Goal: Information Seeking & Learning: Learn about a topic

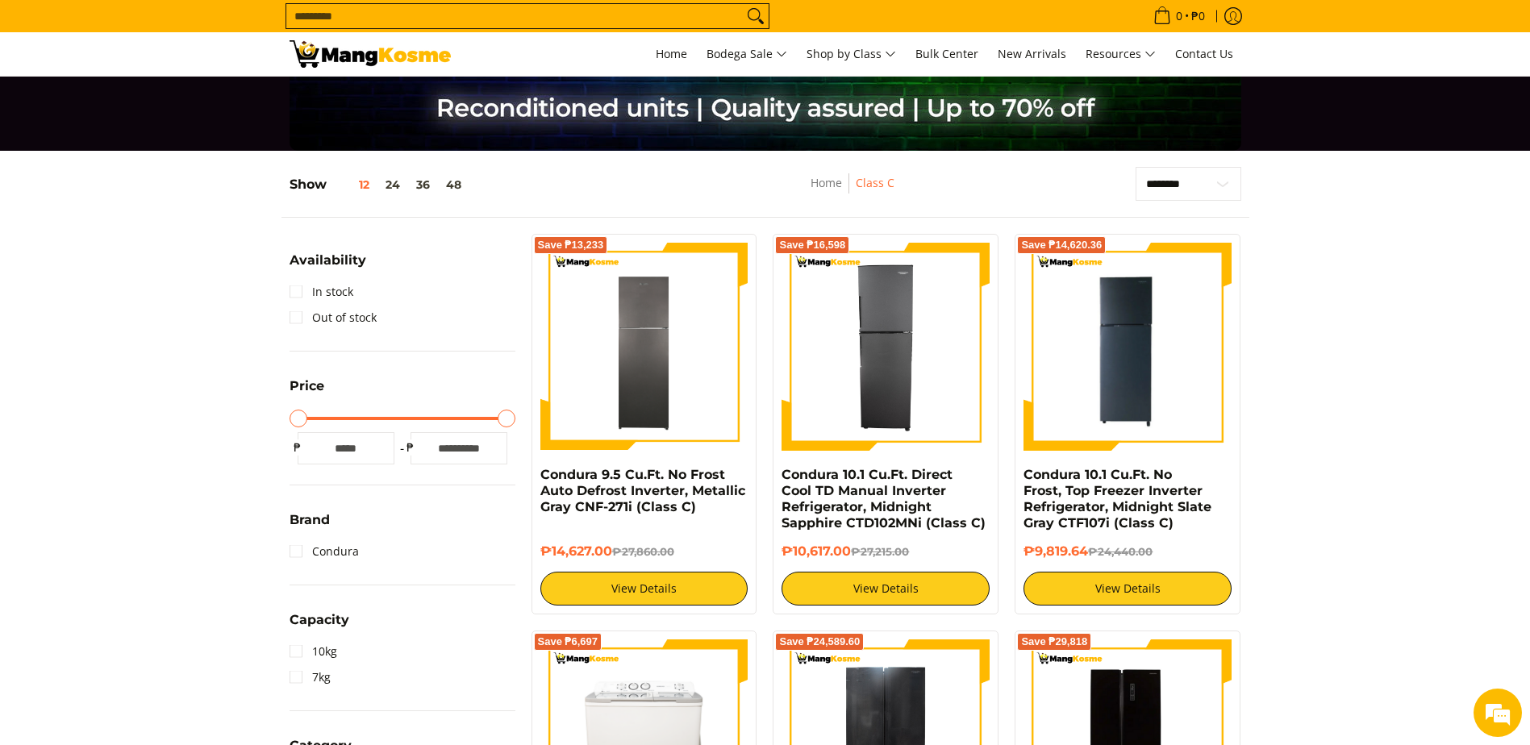
scroll to position [81, 0]
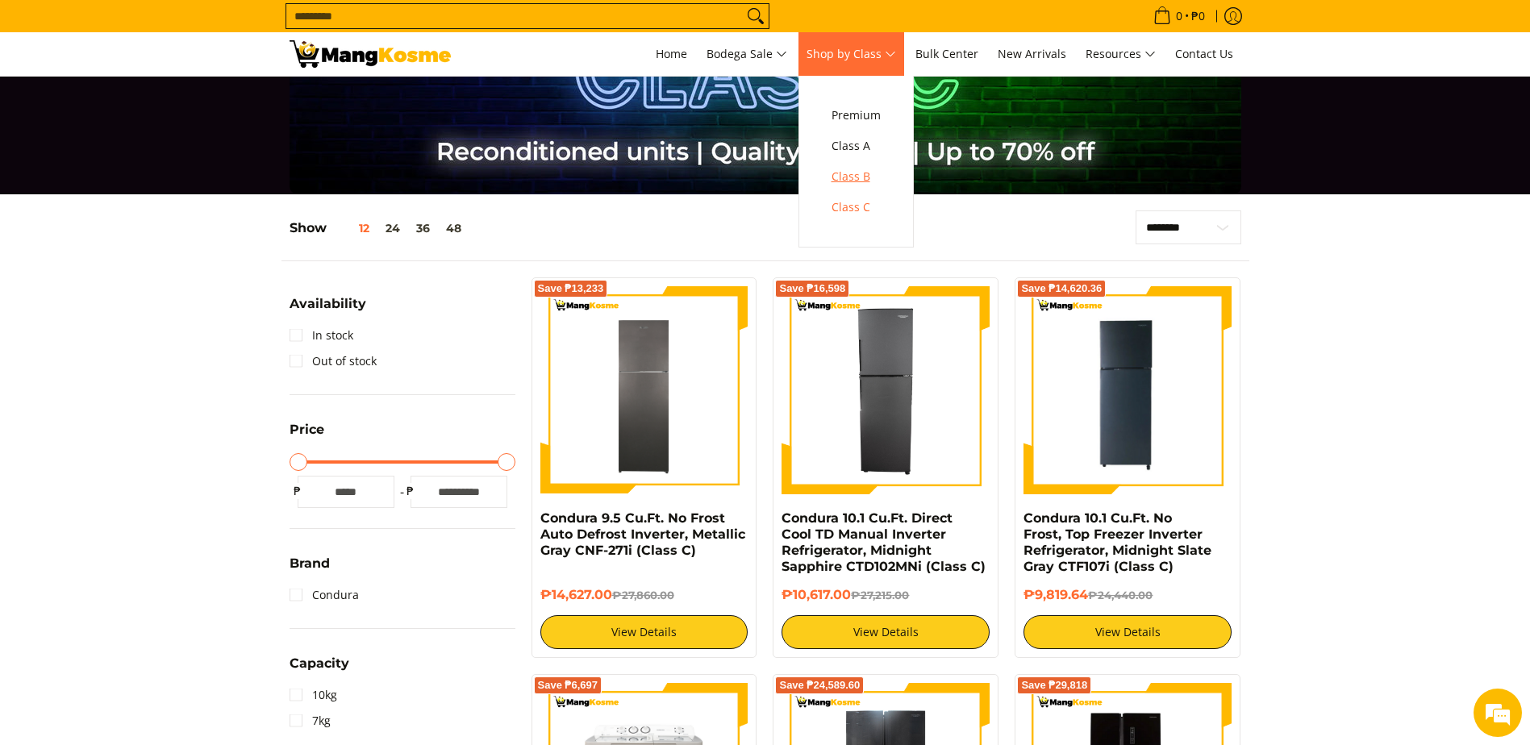
click at [876, 176] on span "Class B" at bounding box center [855, 177] width 49 height 20
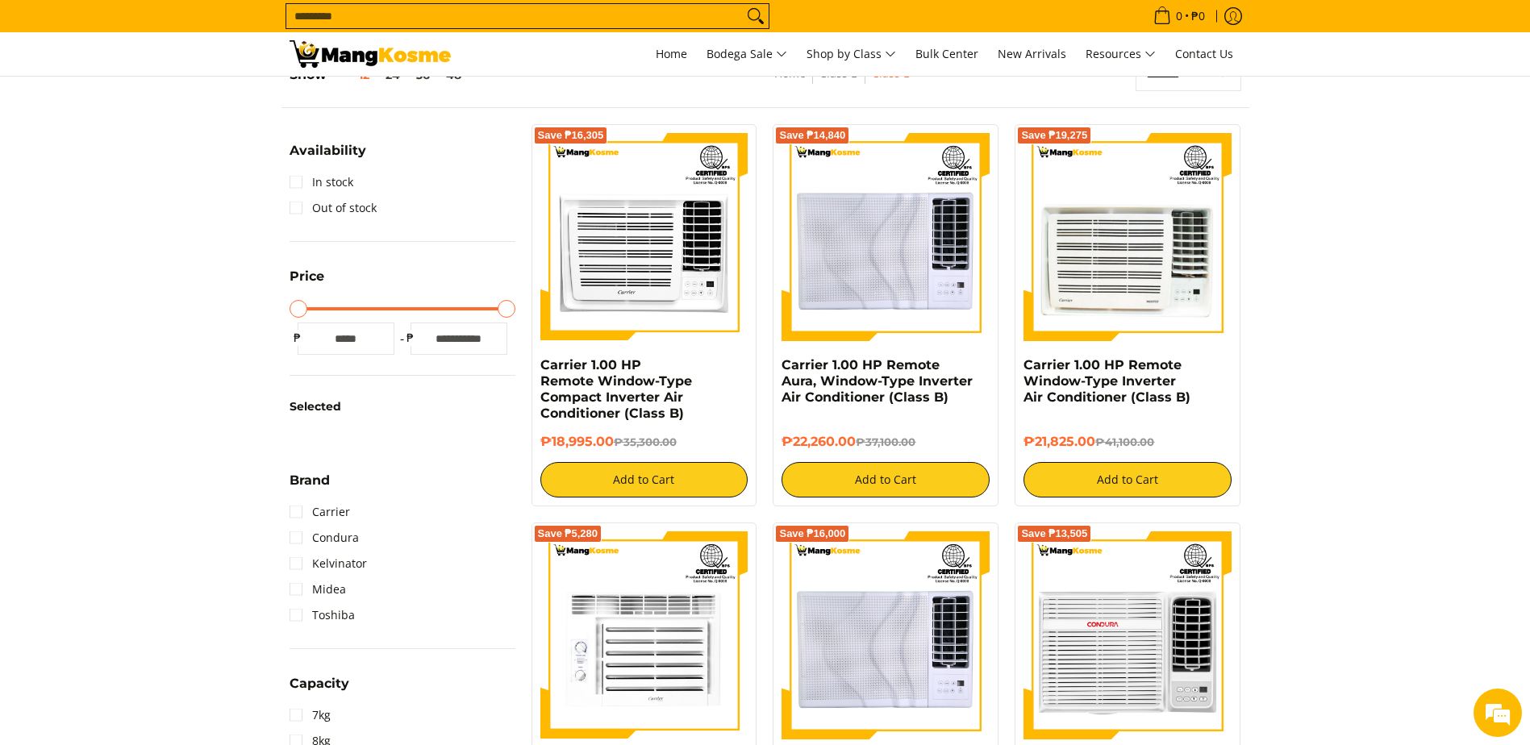
scroll to position [81, 0]
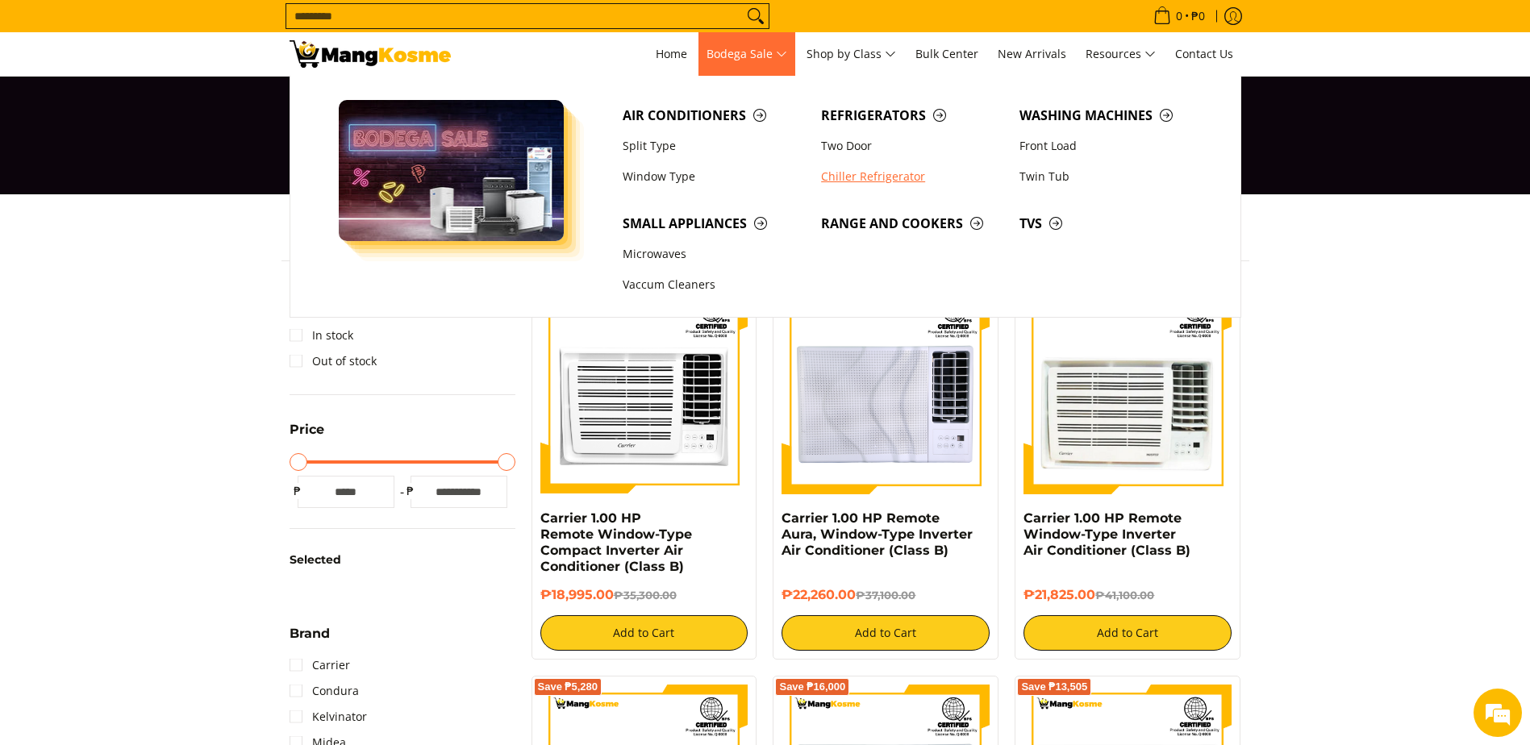
click at [872, 172] on link "Chiller Refrigerator" at bounding box center [912, 176] width 198 height 31
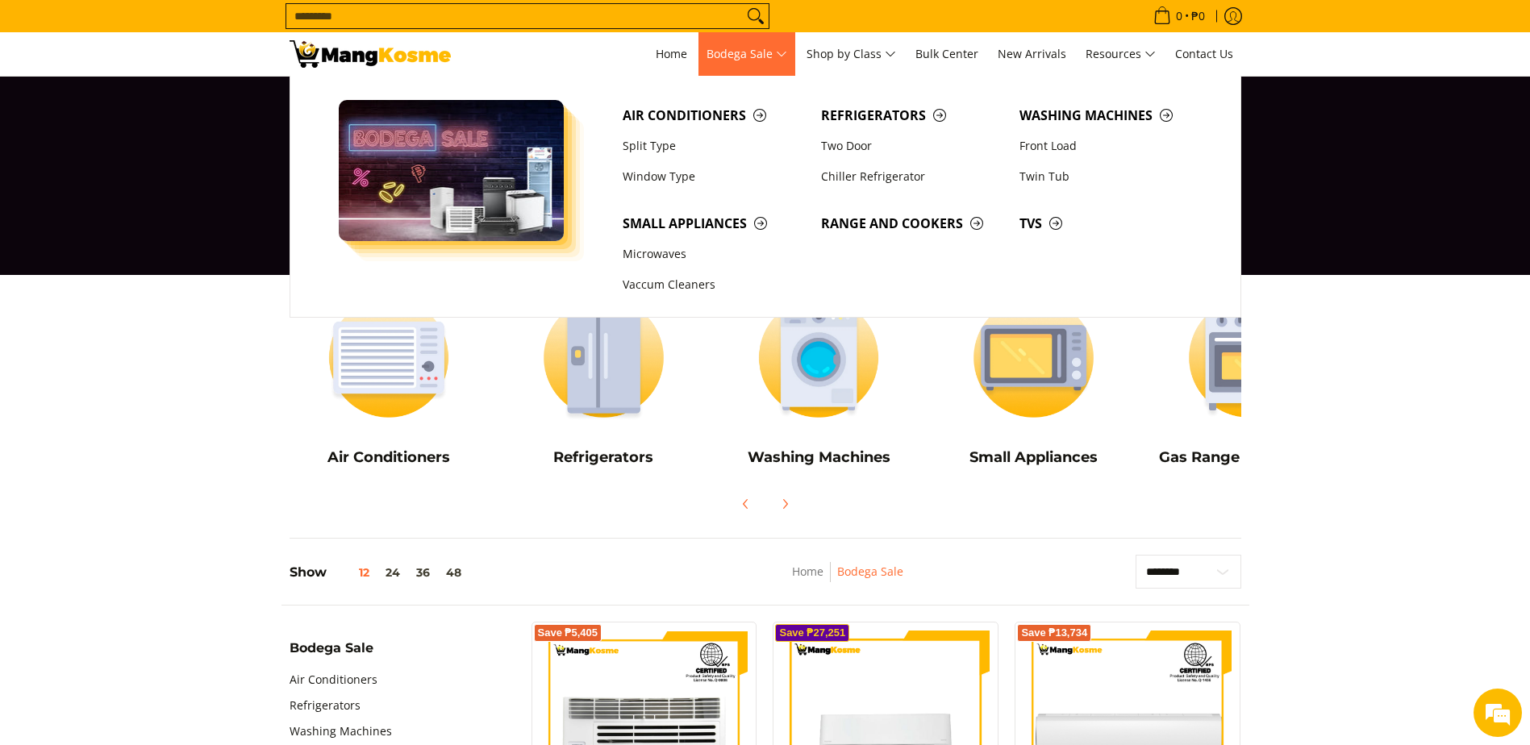
click at [751, 52] on span "Bodega Sale" at bounding box center [746, 54] width 81 height 20
click at [866, 143] on link "Two Door" at bounding box center [912, 146] width 198 height 31
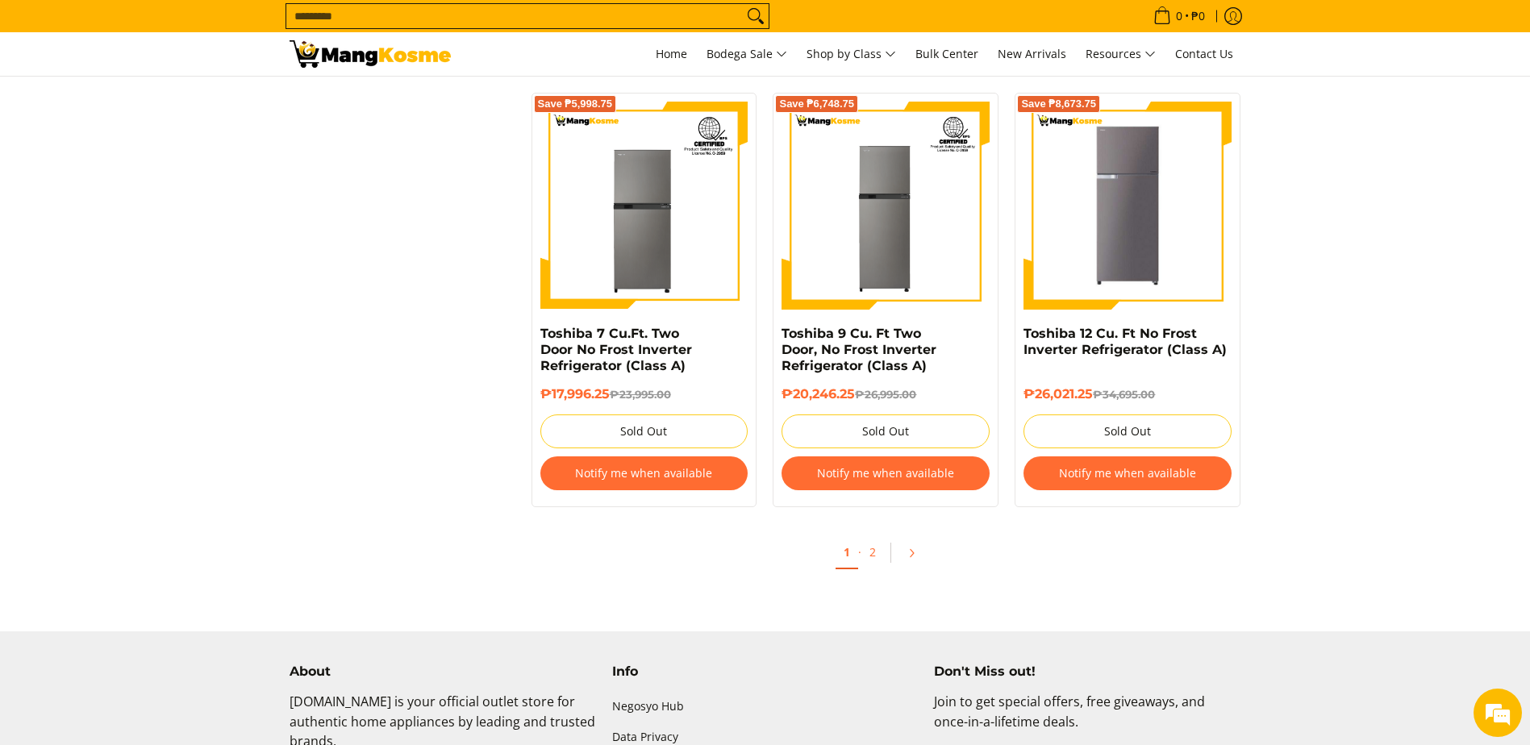
scroll to position [1613, 0]
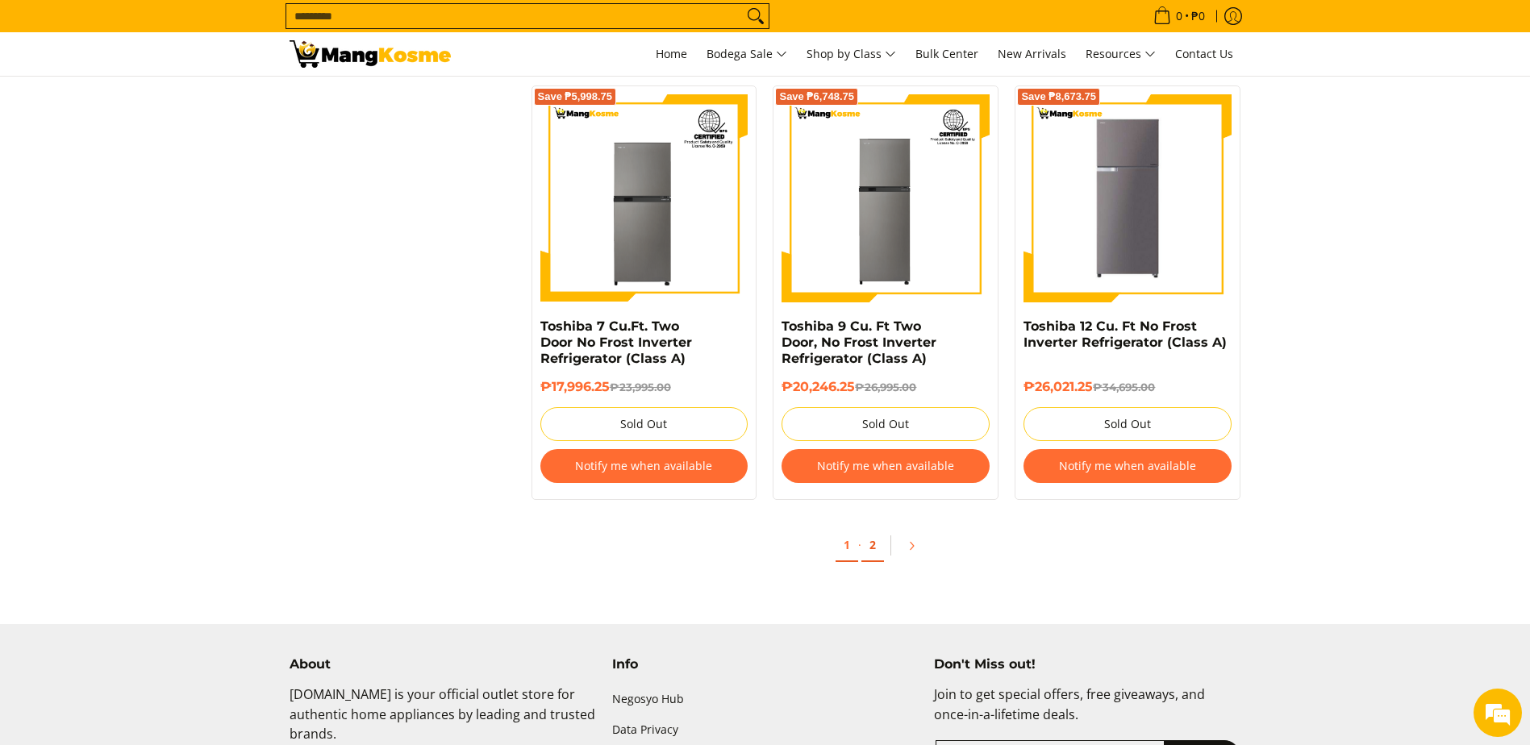
click at [872, 543] on link "2" at bounding box center [872, 545] width 23 height 33
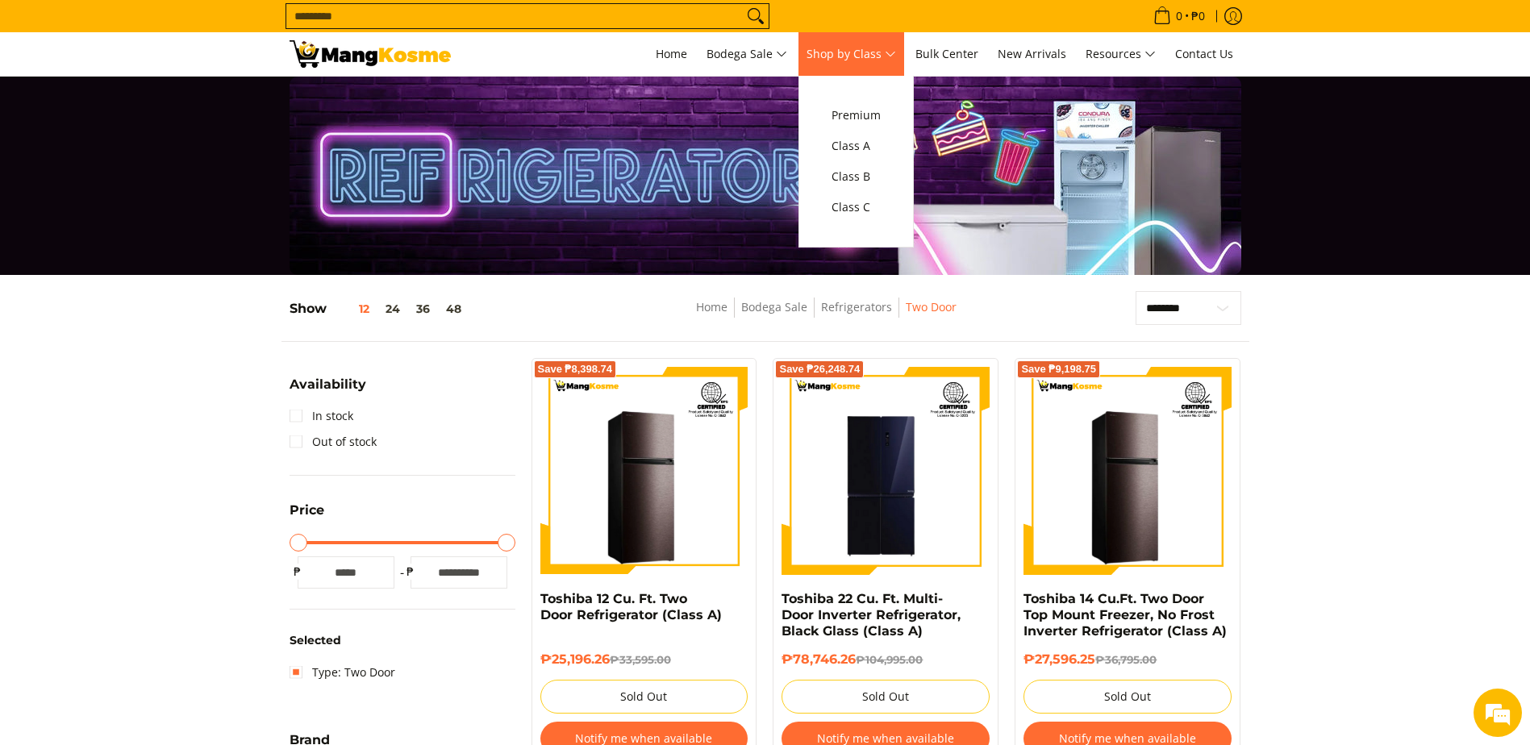
click at [881, 66] on link "Shop by Class" at bounding box center [851, 54] width 106 height 44
click at [867, 204] on span "Class C" at bounding box center [855, 208] width 49 height 20
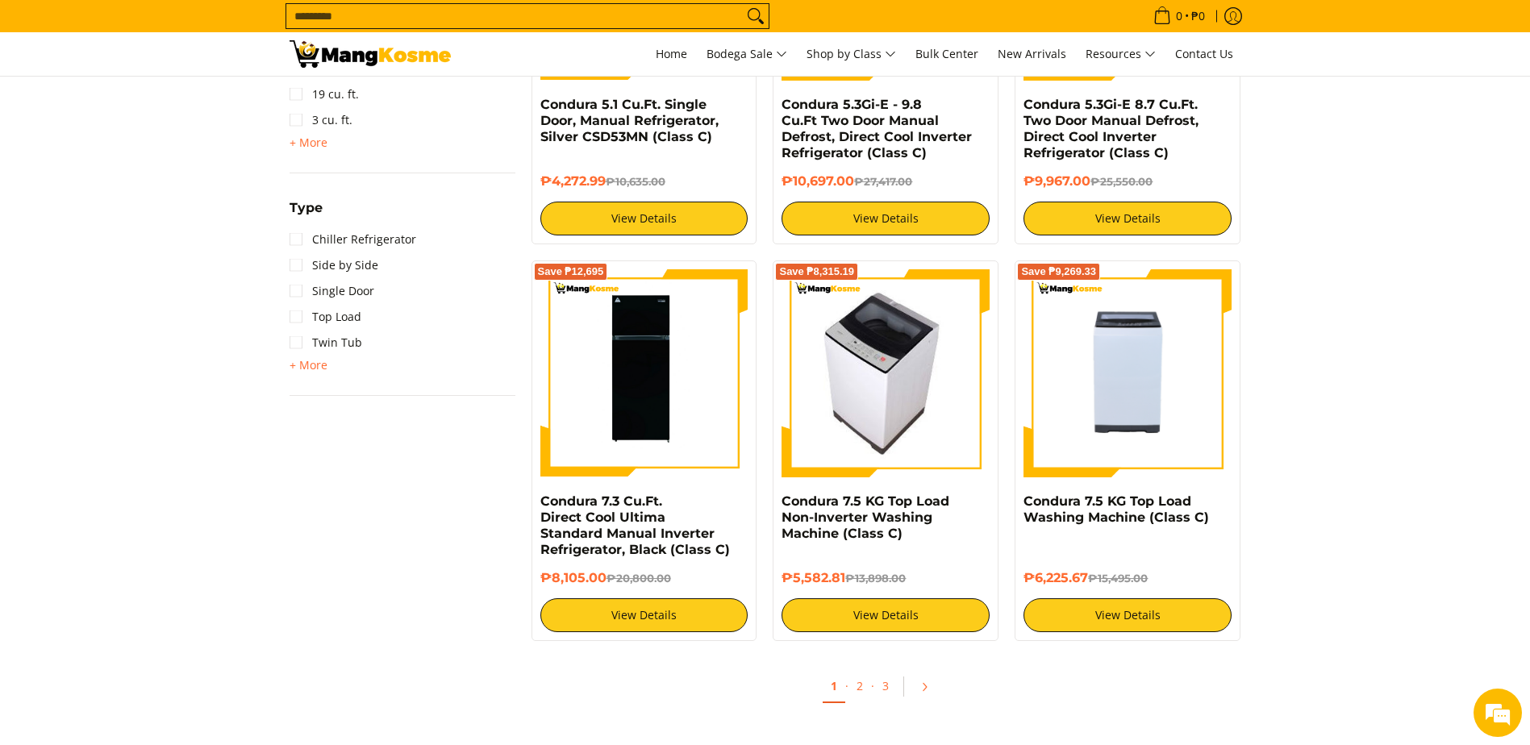
scroll to position [1290, 0]
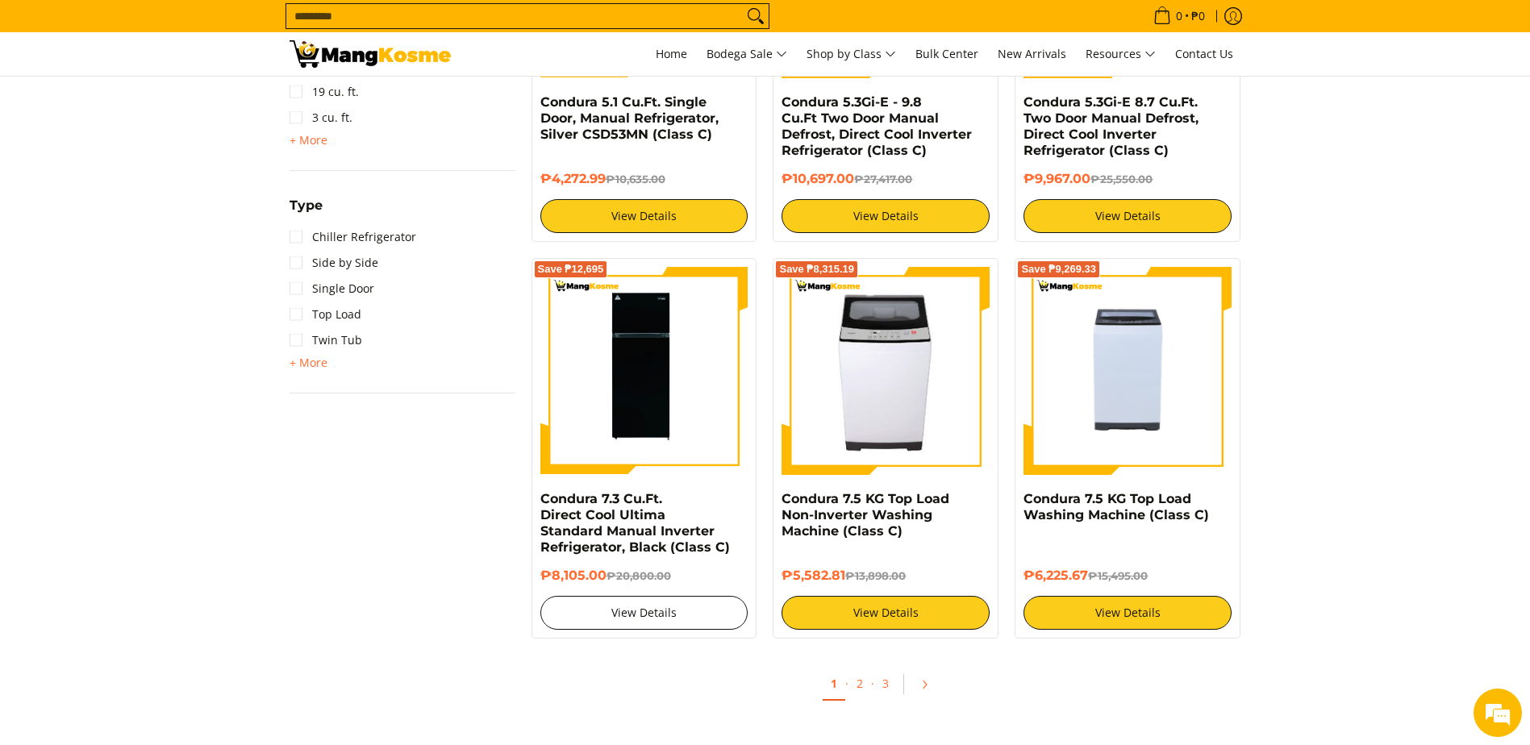
click at [657, 606] on link "View Details" at bounding box center [644, 613] width 208 height 34
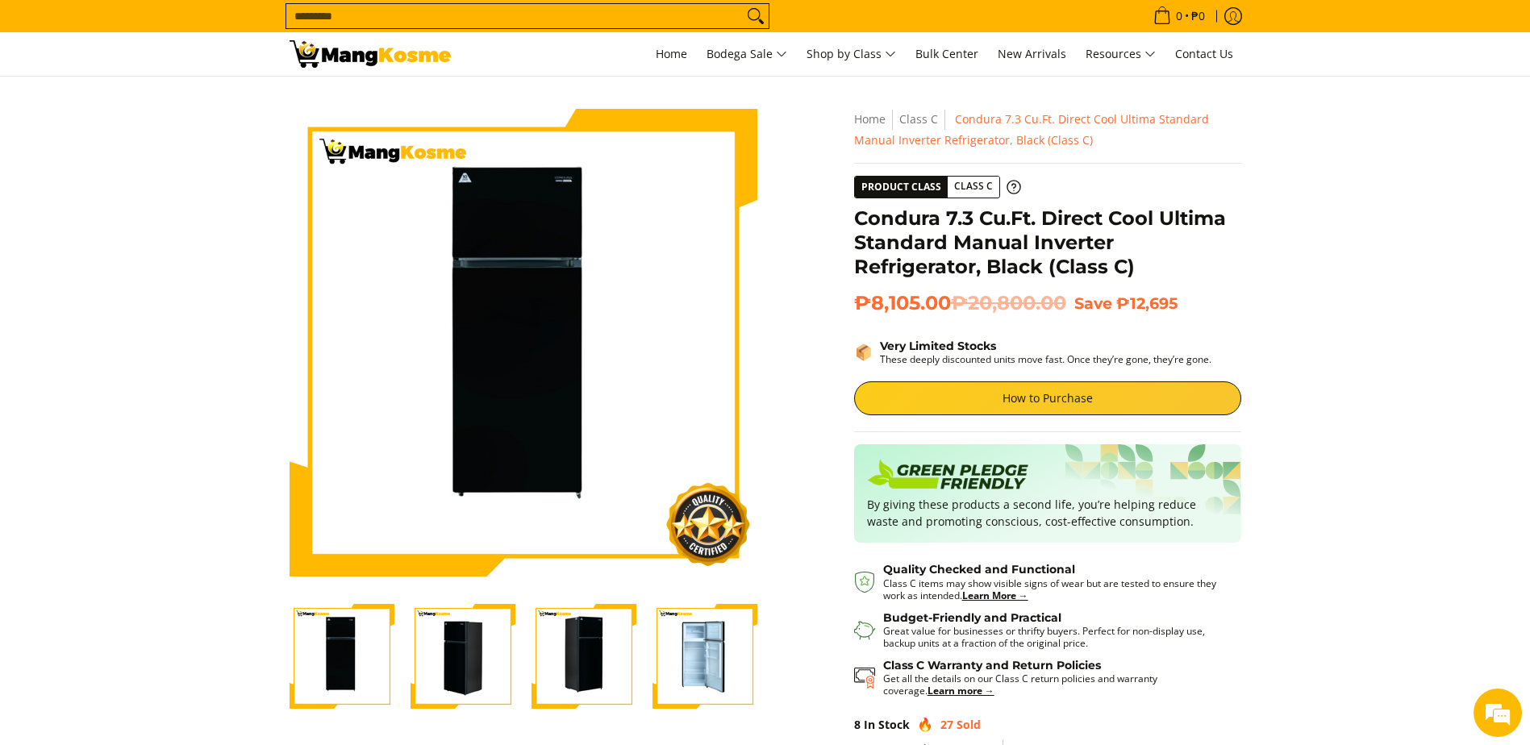
click at [342, 668] on img "condura-direct-cool-7.3-cubic-feet-2-door-manual-inverter-refrigerator-black-fu…" at bounding box center [341, 656] width 105 height 105
click at [444, 668] on img "condura-direct-cool-7.3-cubic-feet-2-door-manual-inverter-refrigerator-black-le…" at bounding box center [462, 656] width 105 height 105
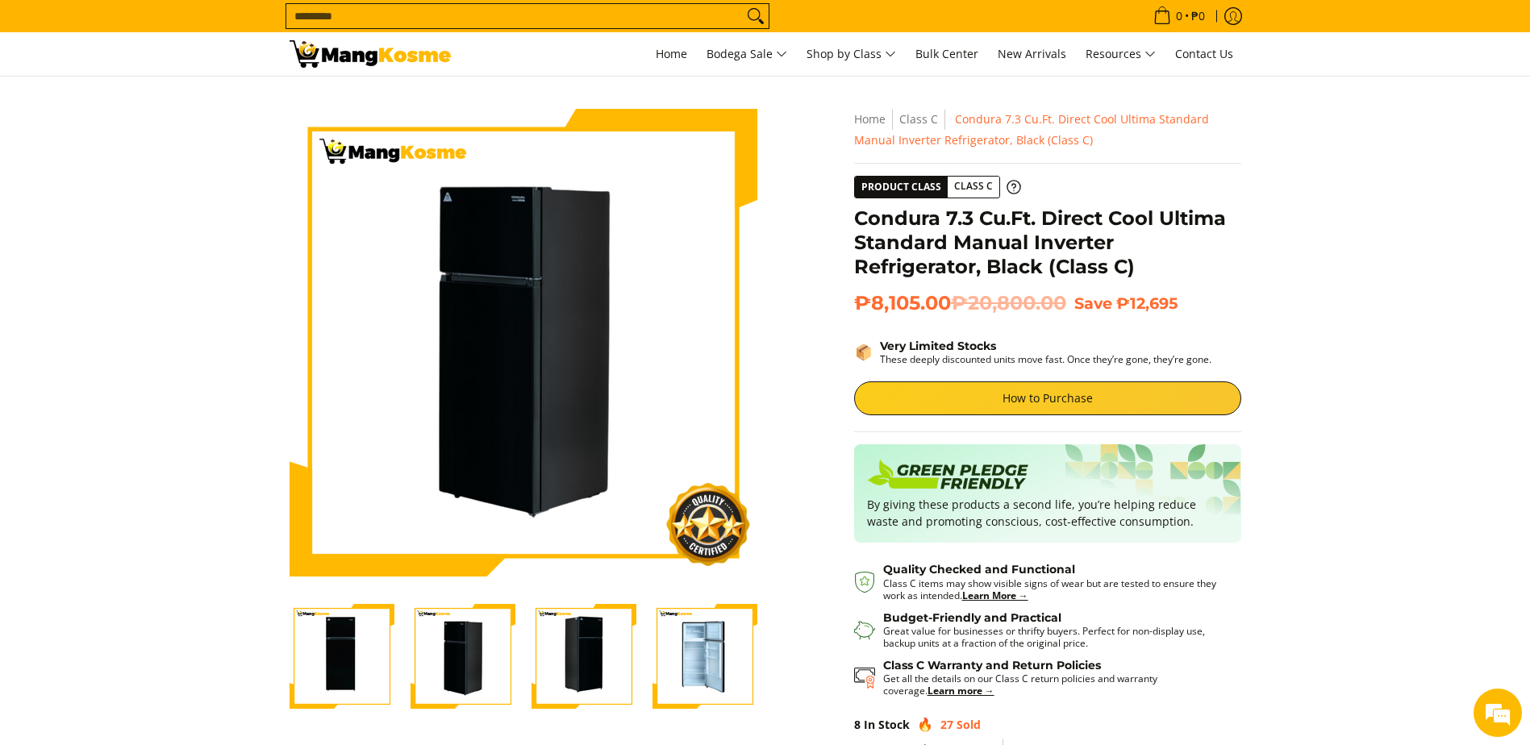
click at [542, 664] on img "condura-direct-cool-7.3-cubic-feet-2-door-manual-inverter-refrigerator-black-ri…" at bounding box center [583, 656] width 105 height 105
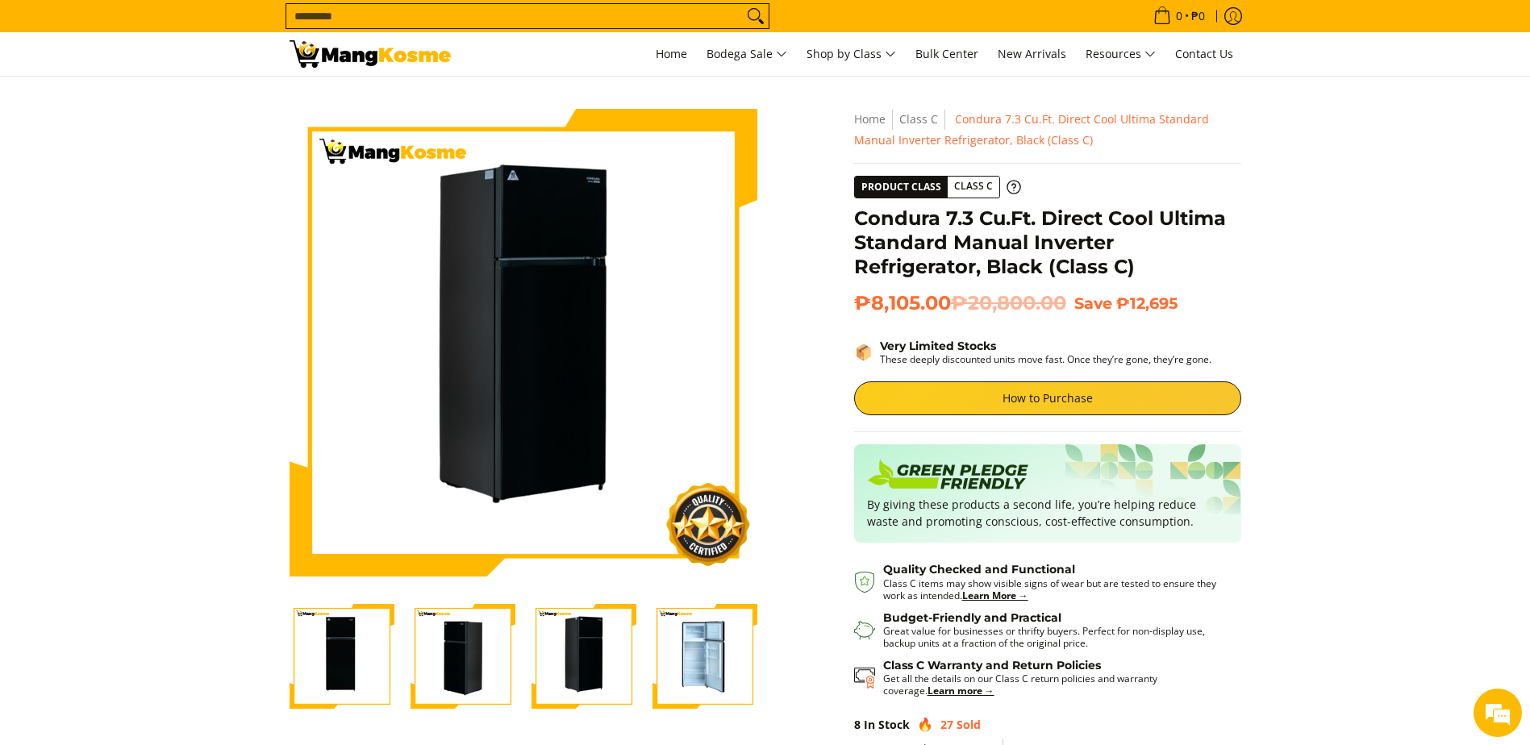
click at [697, 656] on img "condura-direct-cool-7.3-cubic-feet-2-door-manual-inverter-refrigerator-black-fu…" at bounding box center [704, 656] width 105 height 105
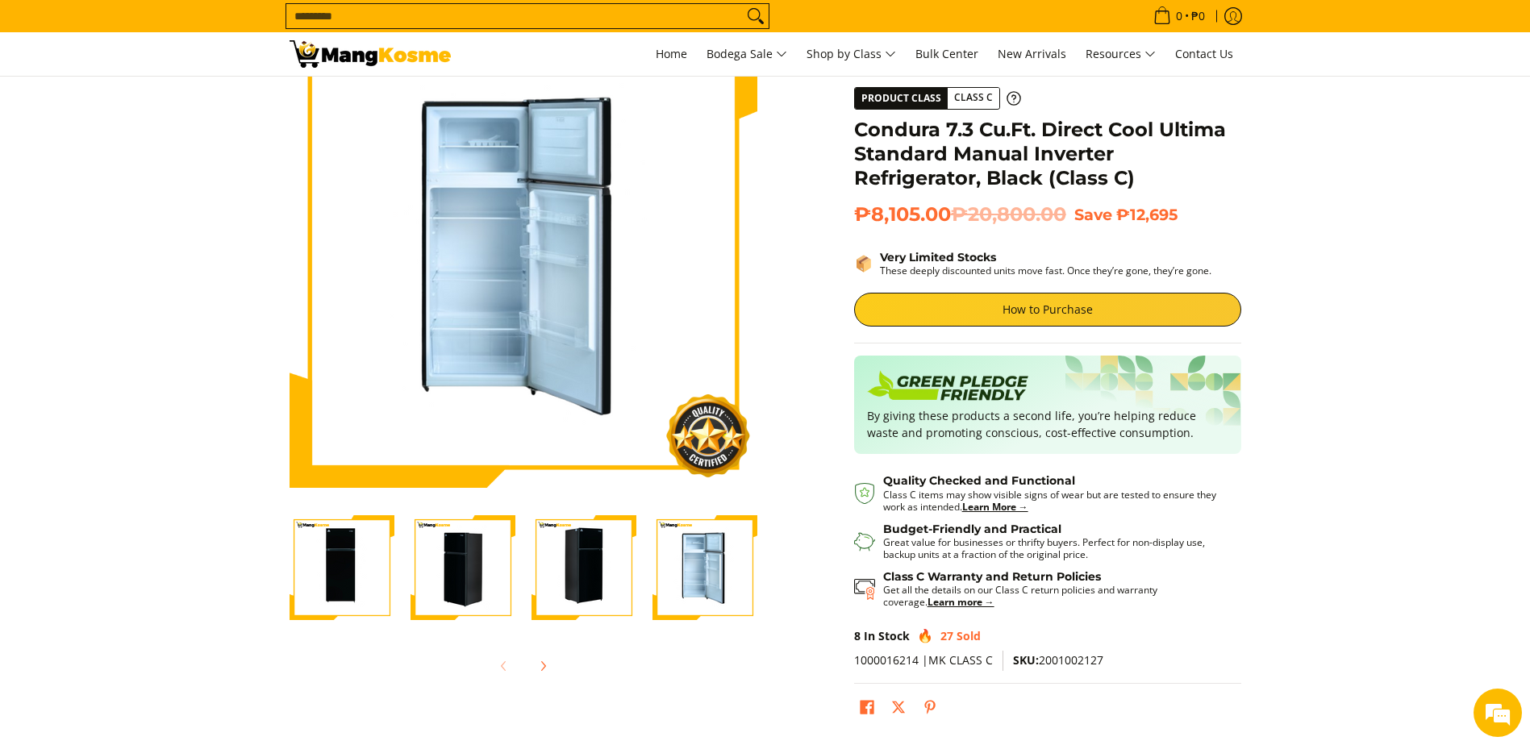
scroll to position [81, 0]
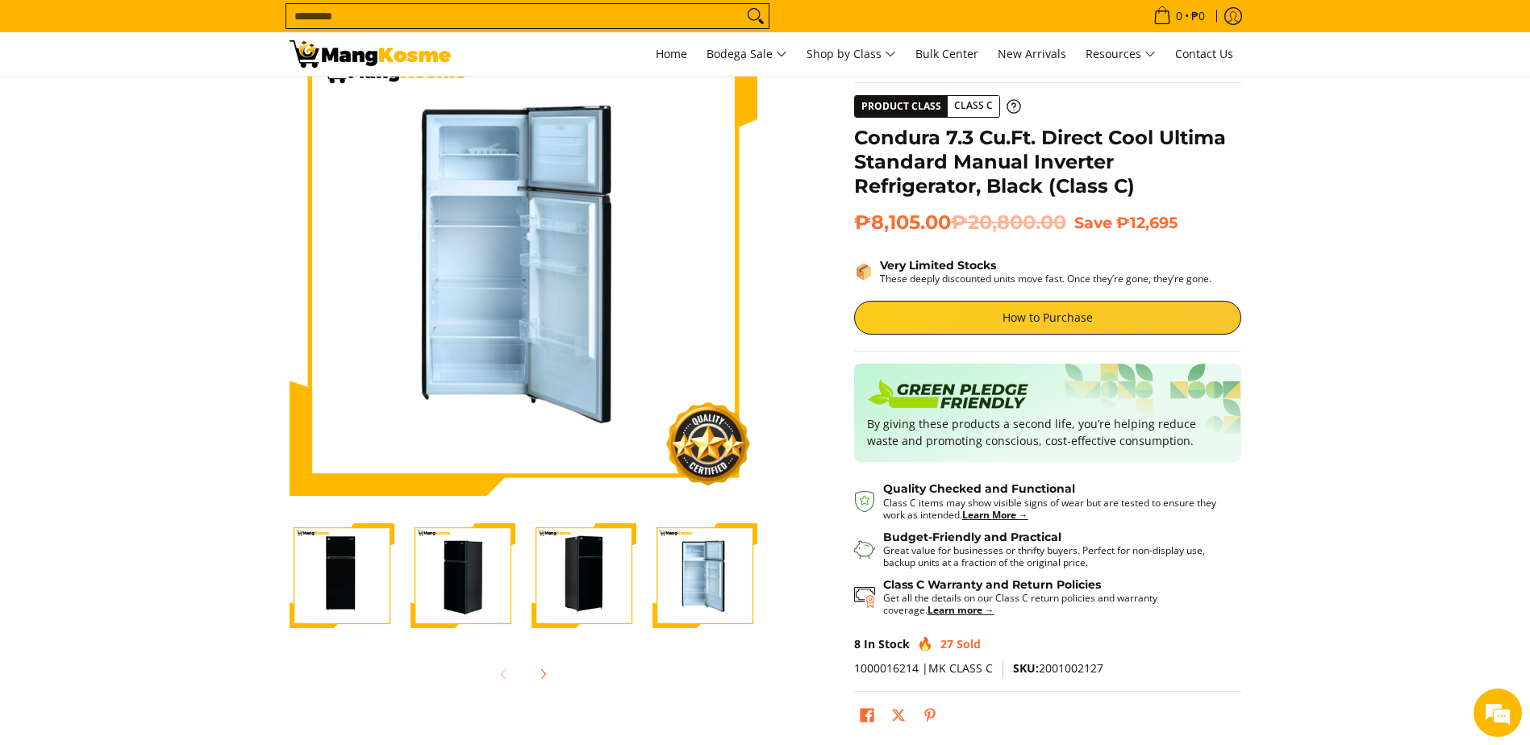
click at [591, 548] on img "condura-direct-cool-7.3-cubic-feet-2-door-manual-inverter-refrigerator-black-ri…" at bounding box center [583, 575] width 105 height 105
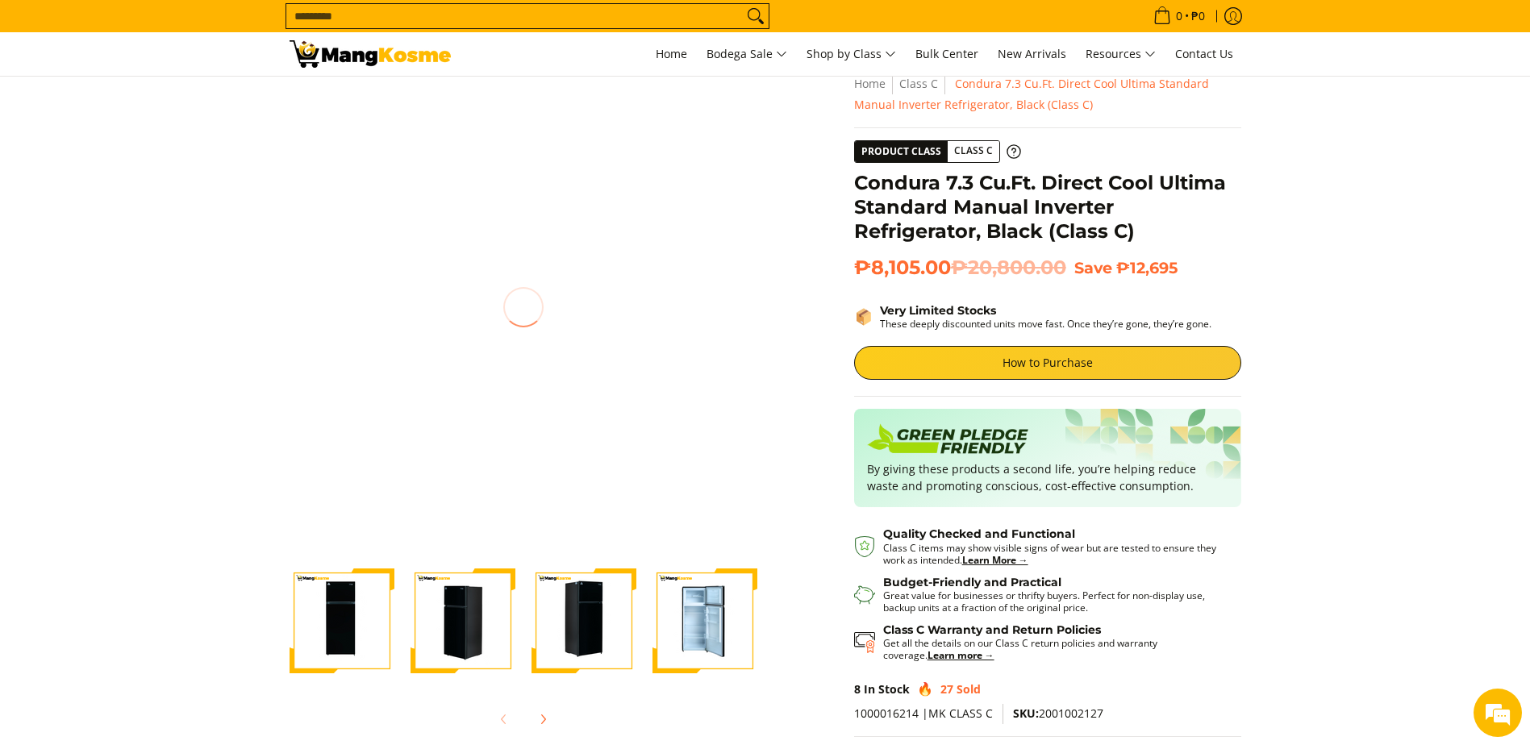
scroll to position [0, 0]
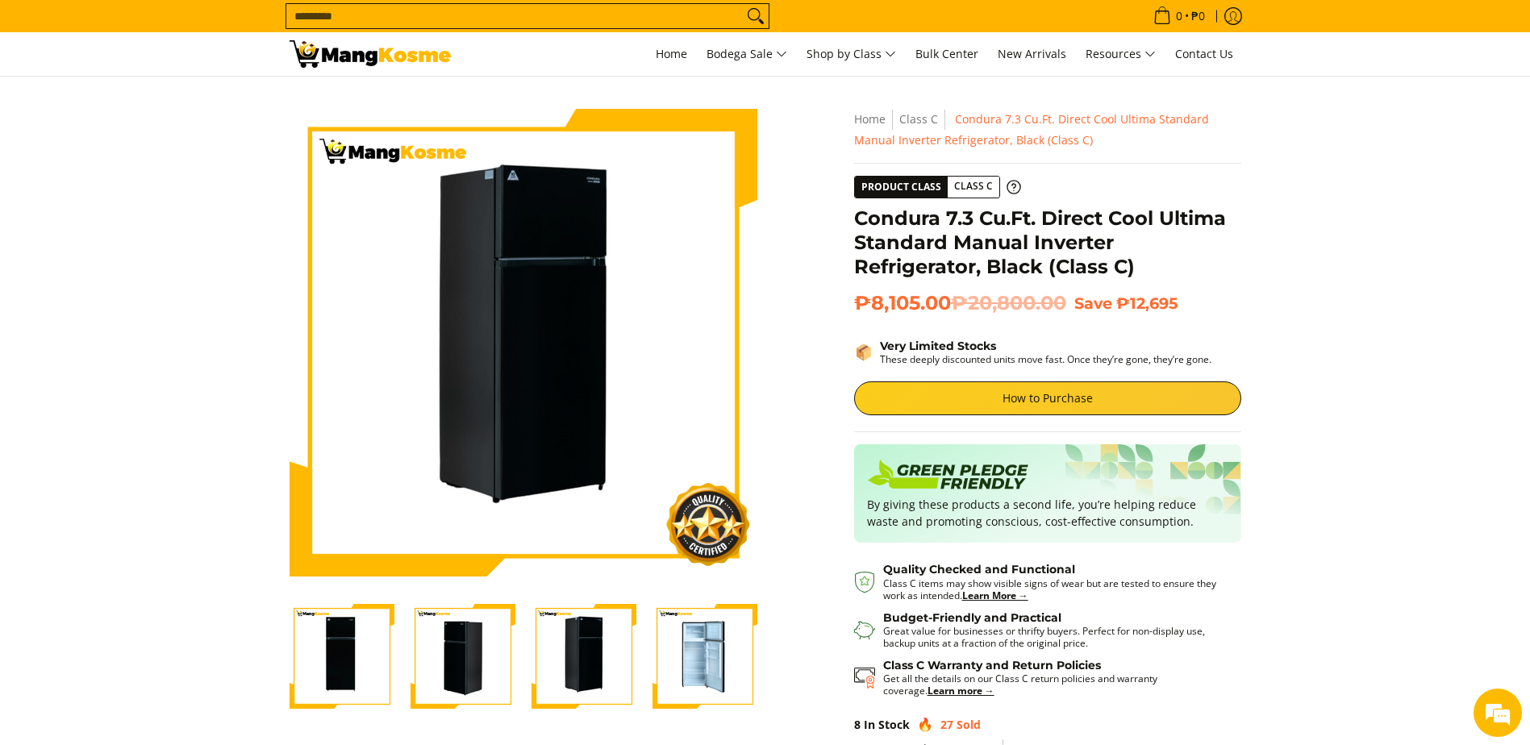
click at [472, 664] on img "condura-direct-cool-7.3-cubic-feet-2-door-manual-inverter-refrigerator-black-le…" at bounding box center [462, 656] width 105 height 105
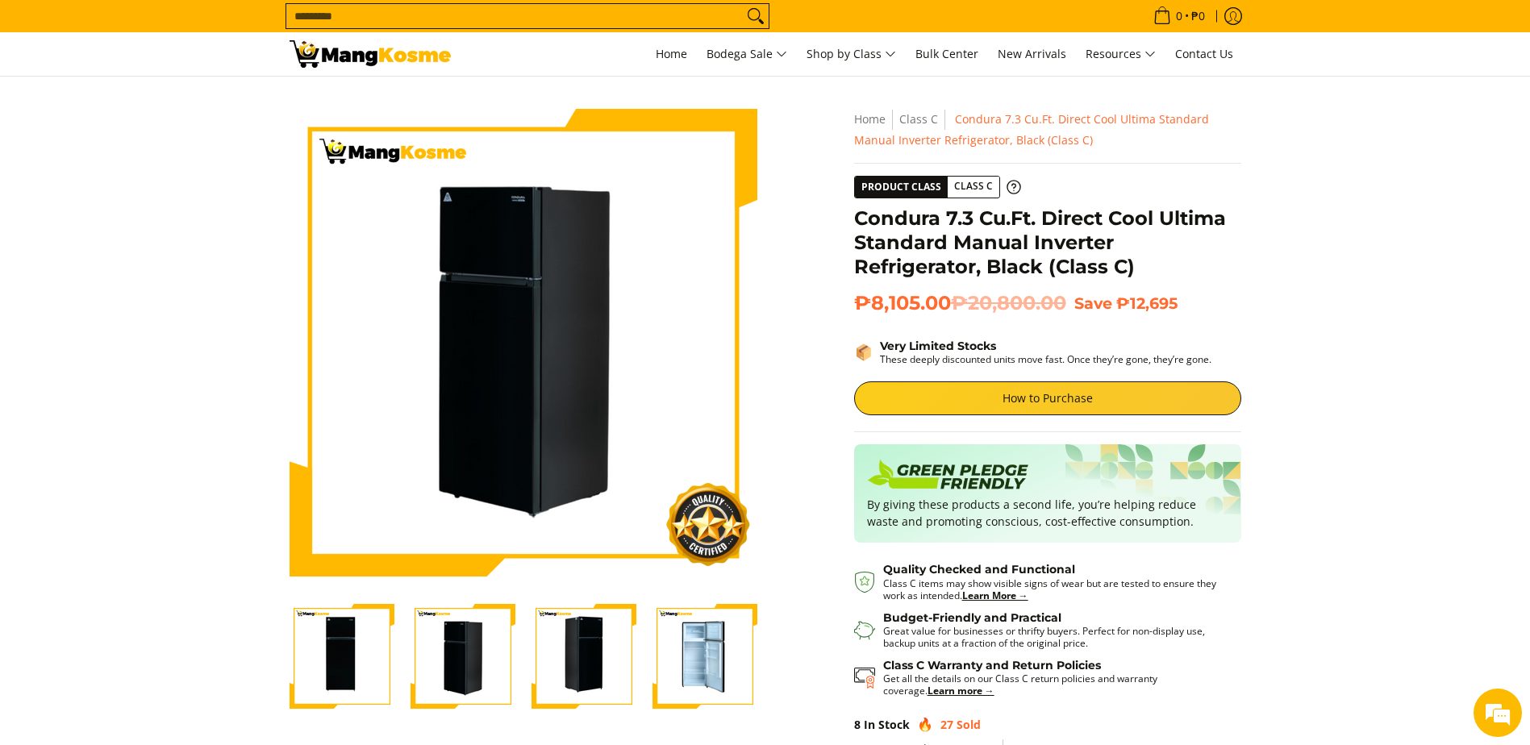
click at [344, 664] on img "condura-direct-cool-7.3-cubic-feet-2-door-manual-inverter-refrigerator-black-fu…" at bounding box center [341, 656] width 105 height 105
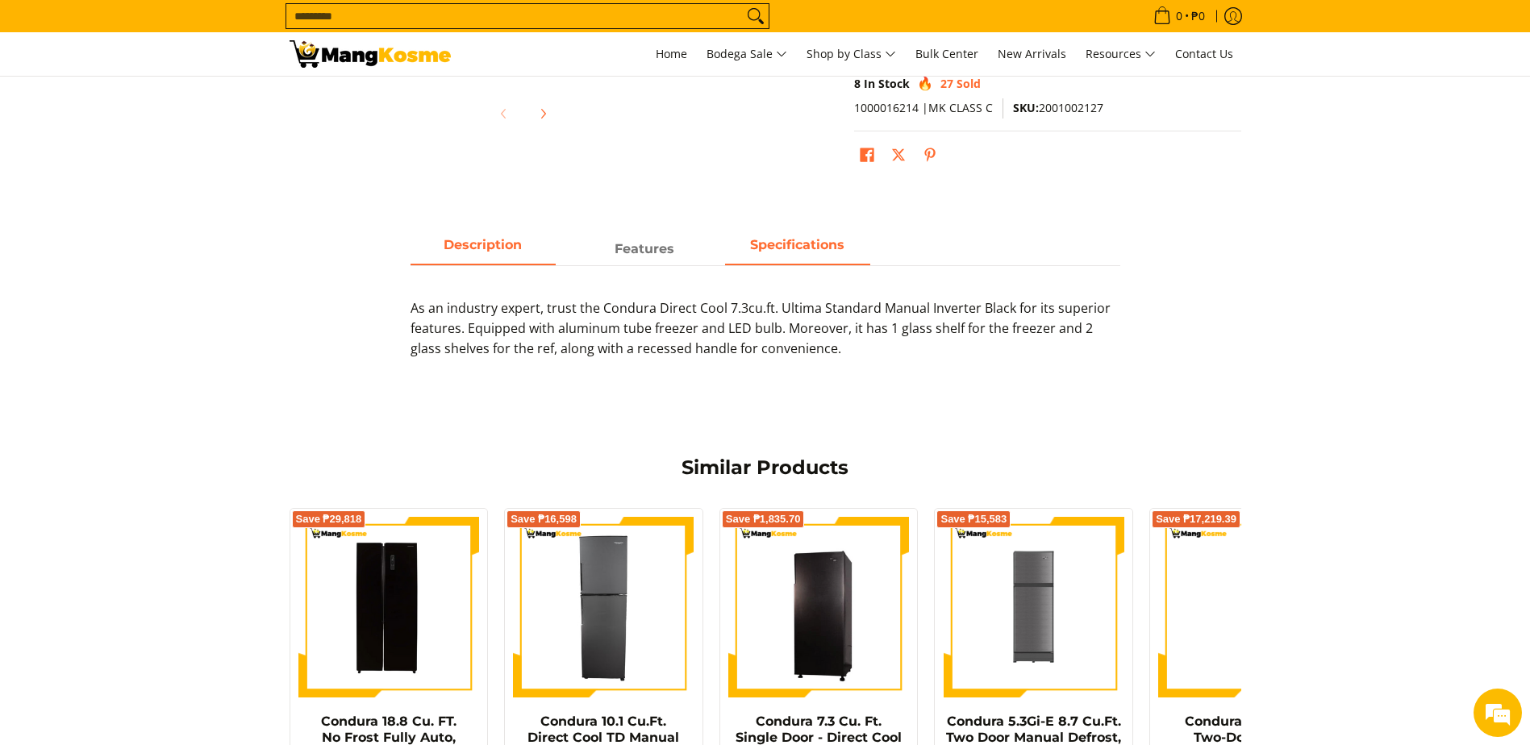
scroll to position [887, 0]
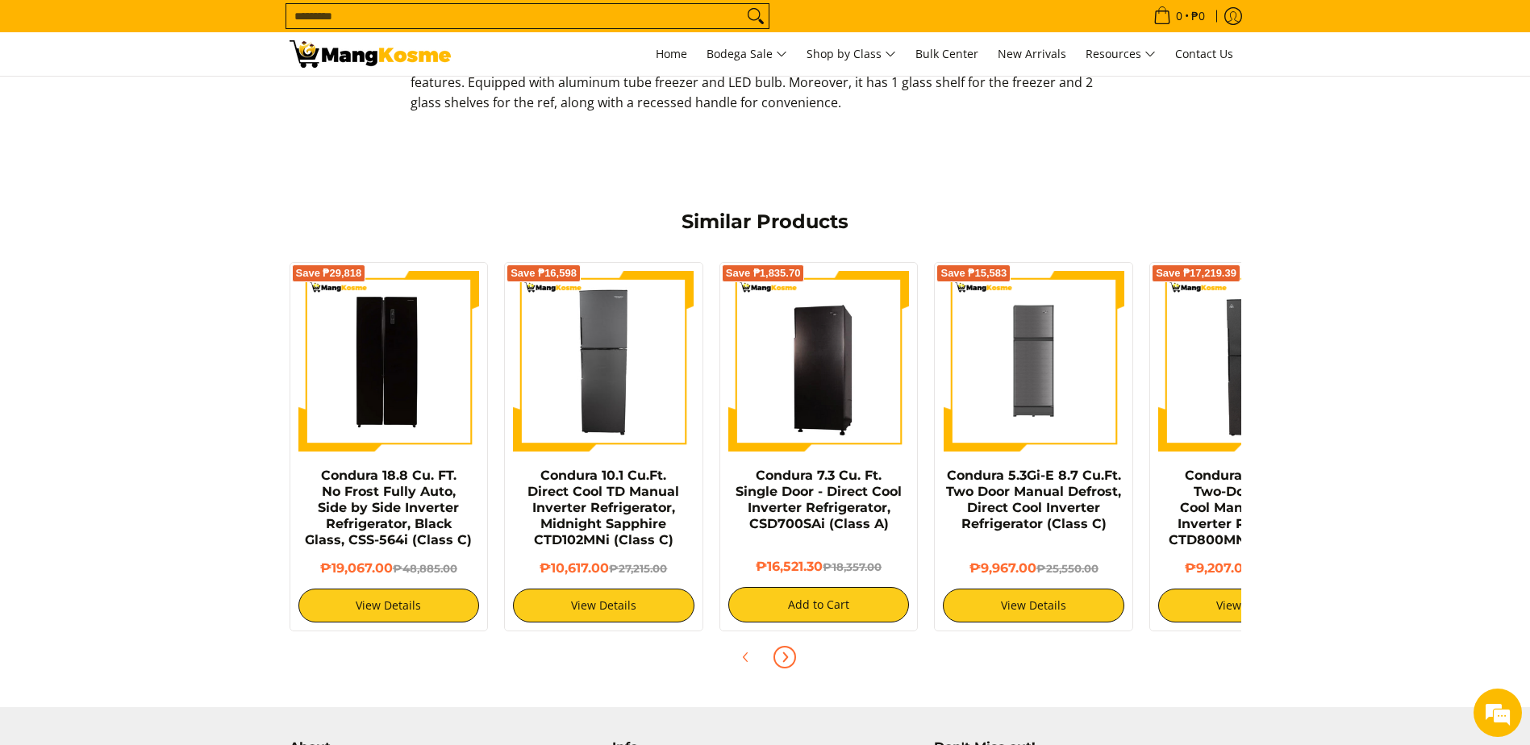
click at [793, 664] on button "Next" at bounding box center [784, 656] width 35 height 35
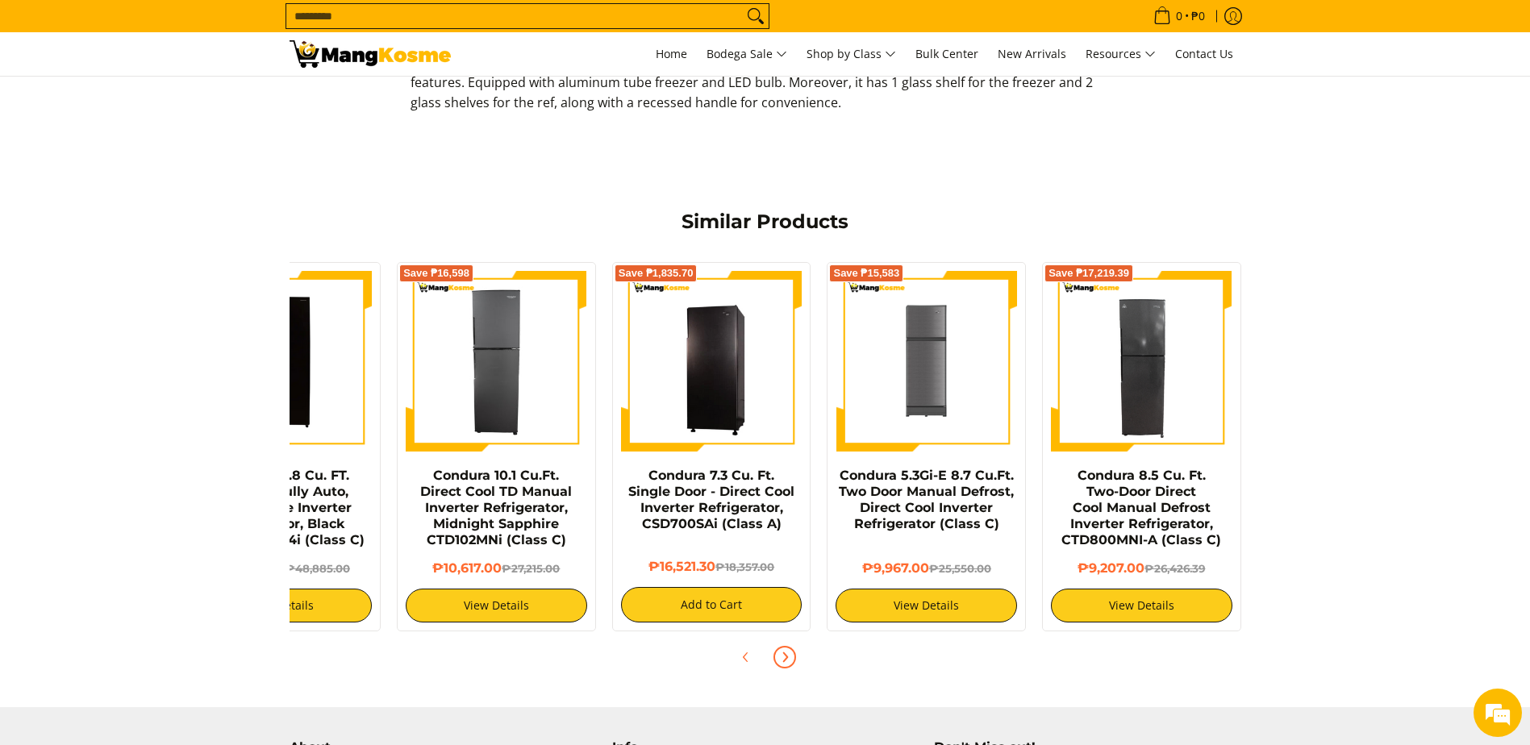
click at [793, 664] on button "Next" at bounding box center [784, 656] width 35 height 35
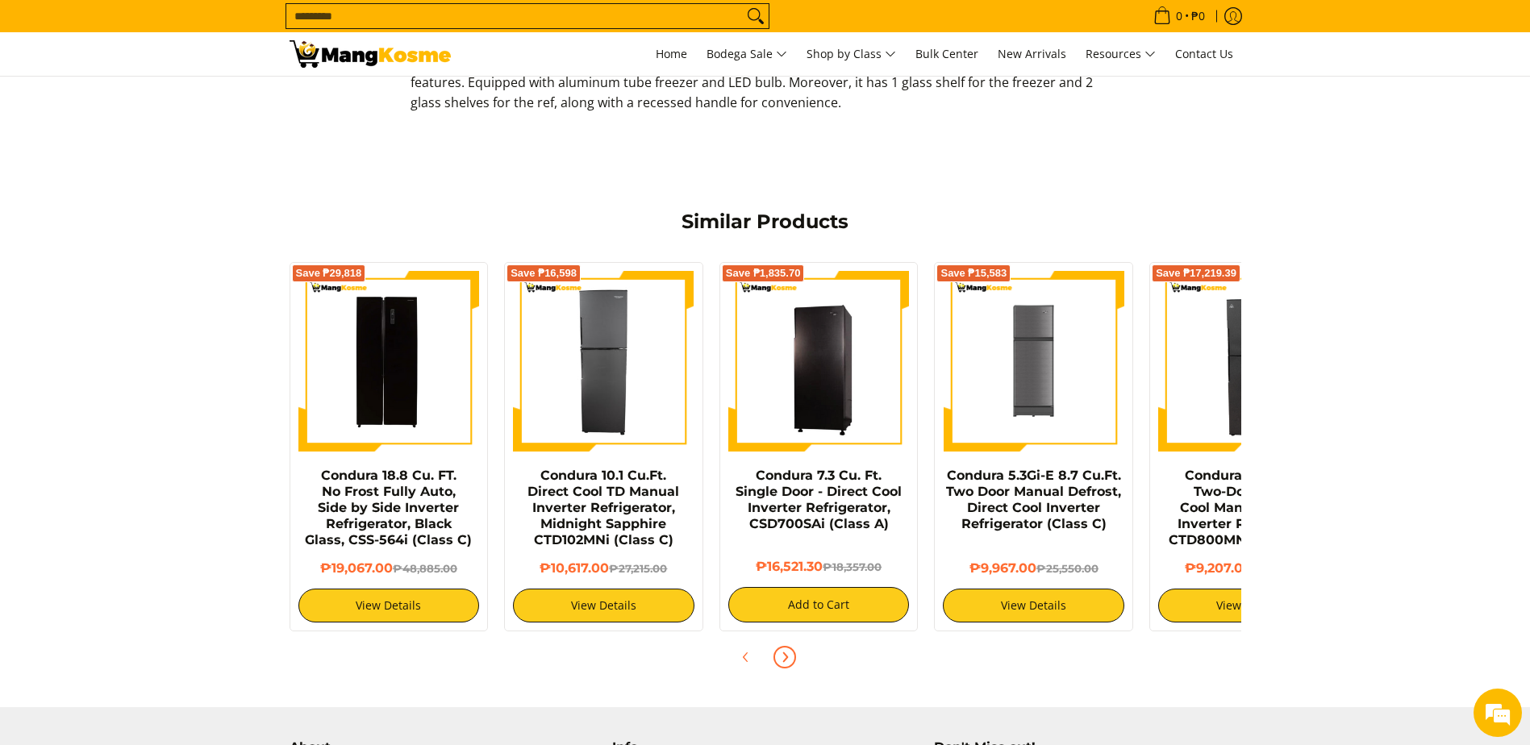
click at [793, 664] on button "Next" at bounding box center [784, 656] width 35 height 35
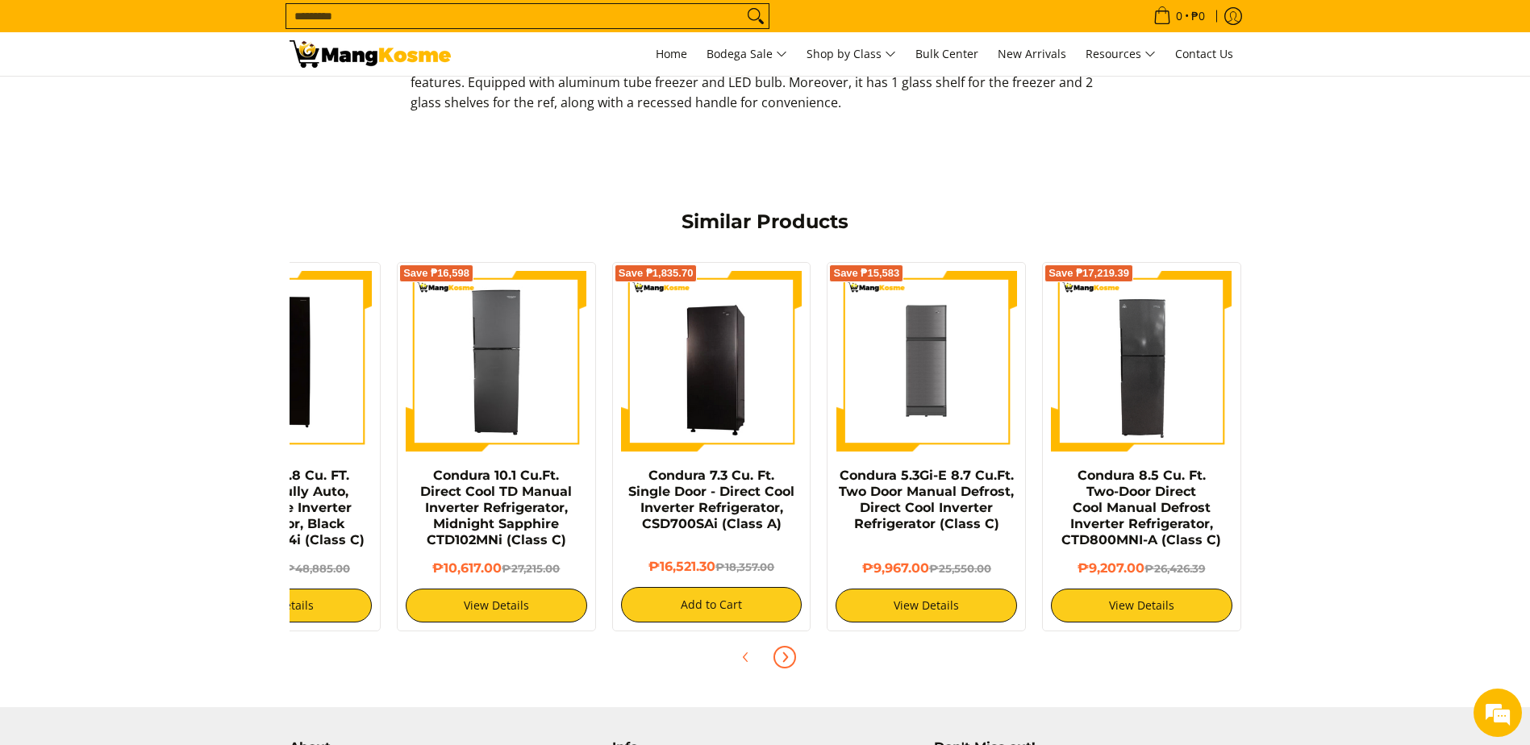
click at [793, 664] on button "Next" at bounding box center [784, 656] width 35 height 35
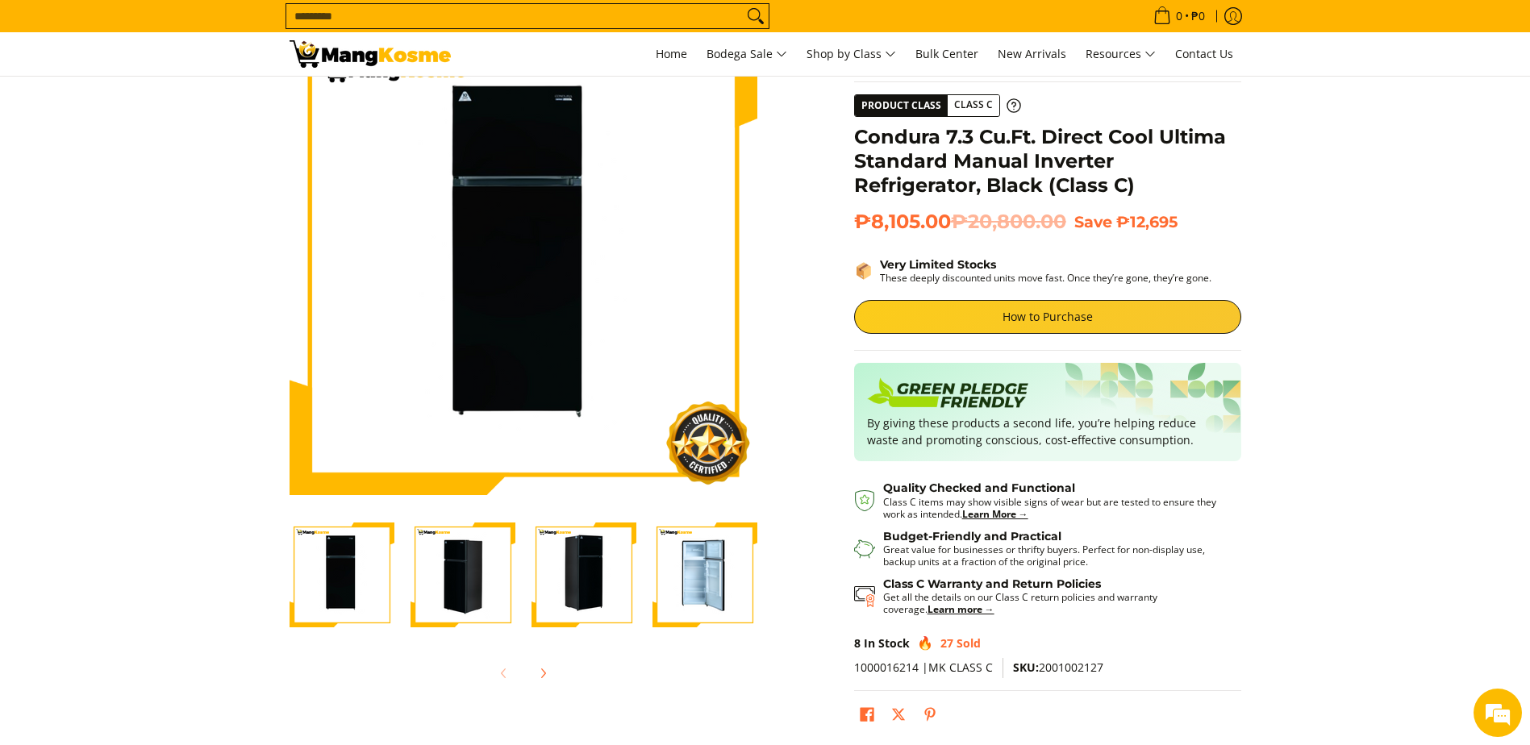
scroll to position [81, 0]
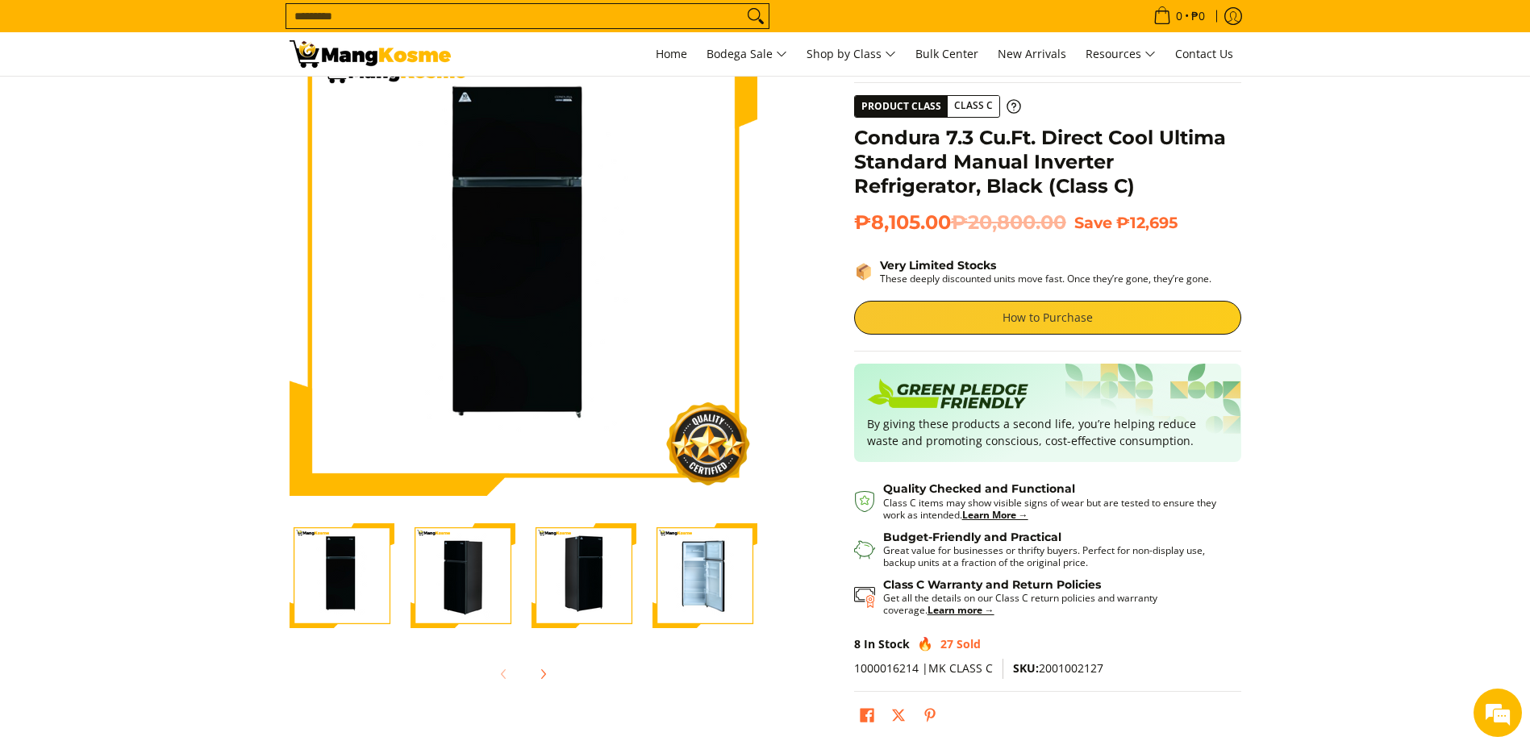
click at [989, 323] on link "How to Purchase" at bounding box center [1047, 318] width 387 height 34
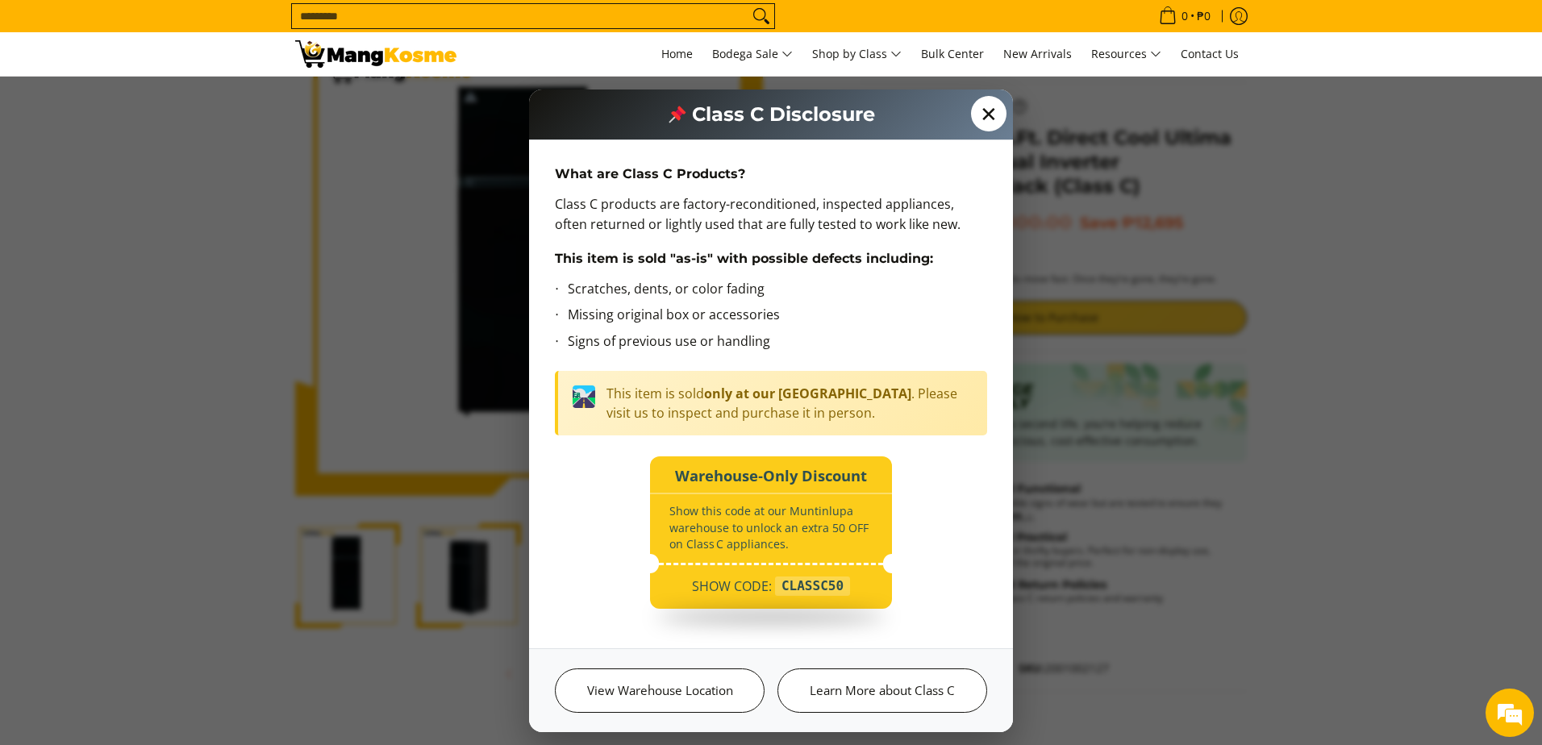
click at [995, 113] on span "✕" at bounding box center [988, 113] width 35 height 35
